Goal: Book appointment/travel/reservation

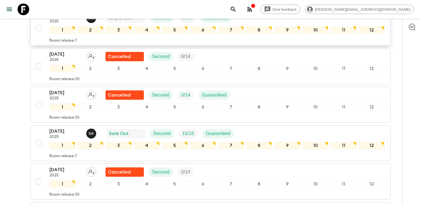
scroll to position [318, 0]
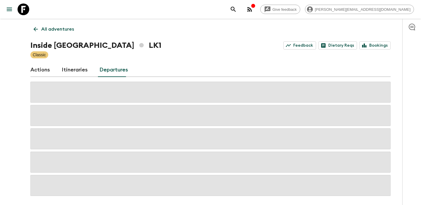
click at [31, 28] on link "All adventures" at bounding box center [53, 29] width 47 height 12
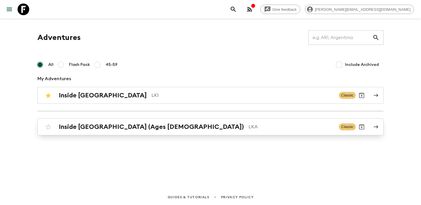
click at [95, 133] on link "Inside [GEOGRAPHIC_DATA] (Ages [DEMOGRAPHIC_DATA]) LKA Classic" at bounding box center [210, 127] width 346 height 17
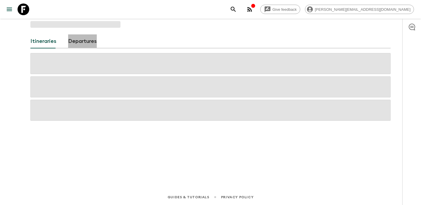
click at [84, 37] on link "Departures" at bounding box center [82, 41] width 29 height 14
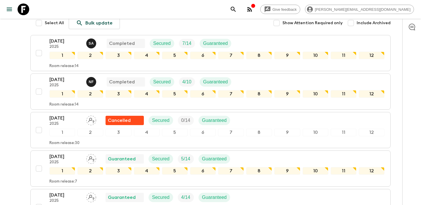
scroll to position [87, 0]
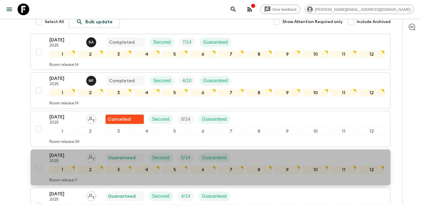
click at [61, 156] on p "[DATE]" at bounding box center [65, 155] width 32 height 7
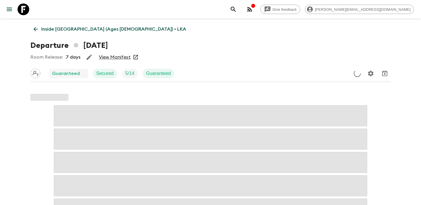
click at [113, 58] on link "View Manifest" at bounding box center [115, 57] width 32 height 6
